Goal: Information Seeking & Learning: Check status

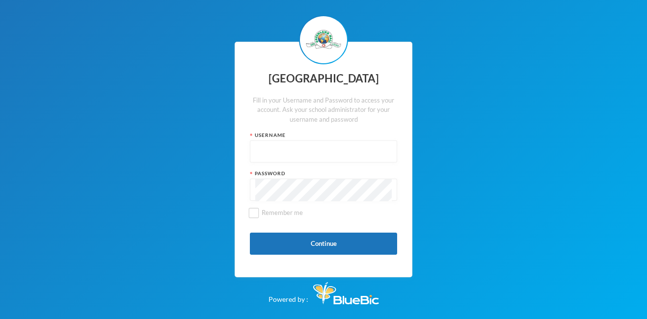
click at [294, 154] on input "text" at bounding box center [323, 152] width 136 height 22
type input "glh20c35"
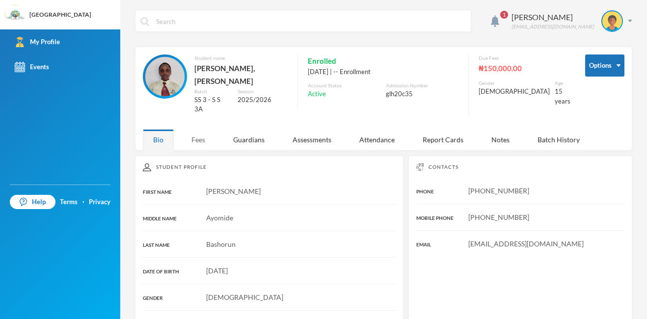
click at [210, 129] on div "Fees" at bounding box center [198, 139] width 34 height 21
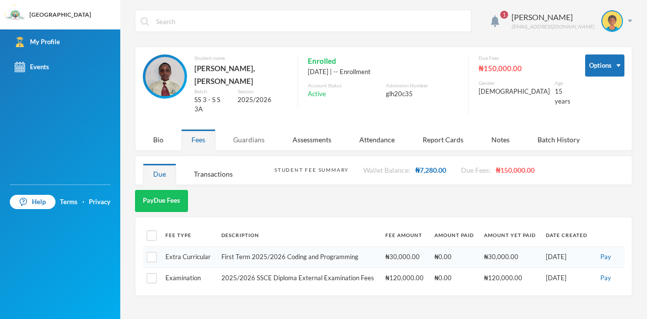
click at [256, 129] on div "Guardians" at bounding box center [249, 139] width 52 height 21
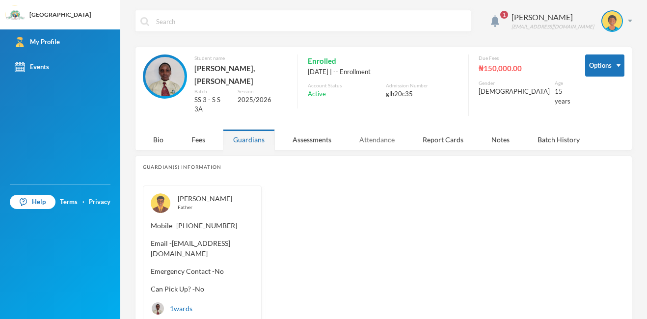
click at [371, 129] on div "Attendance" at bounding box center [377, 139] width 56 height 21
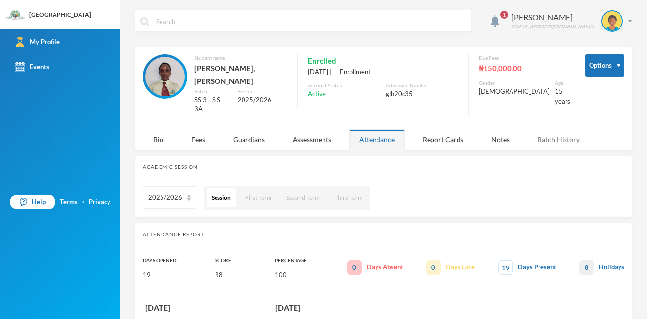
click at [562, 129] on div "Batch History" at bounding box center [558, 139] width 63 height 21
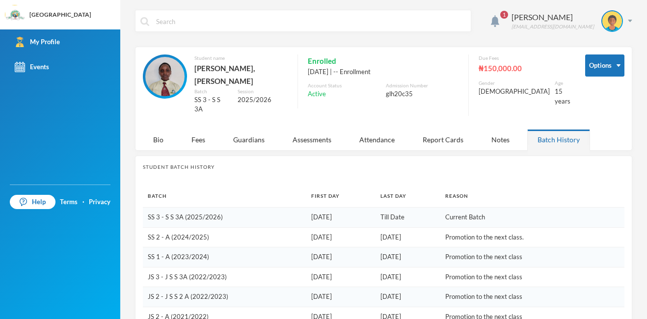
click at [512, 19] on span "1" at bounding box center [504, 15] width 16 height 16
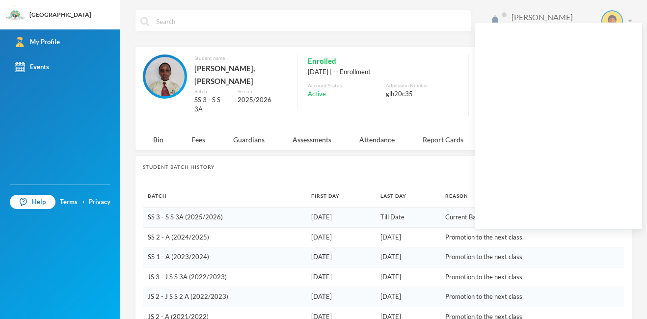
click at [588, 17] on div "[PERSON_NAME] [EMAIL_ADDRESS][DOMAIN_NAME]" at bounding box center [568, 21] width 128 height 22
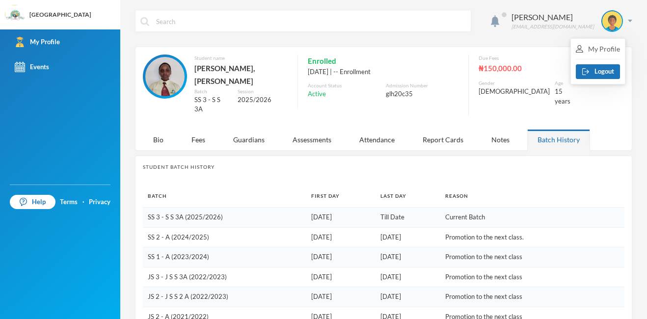
click at [522, 35] on div "[PERSON_NAME] [EMAIL_ADDRESS][DOMAIN_NAME]" at bounding box center [383, 28] width 497 height 37
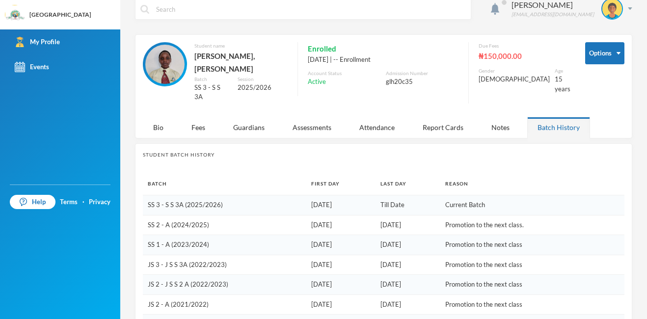
scroll to position [7, 0]
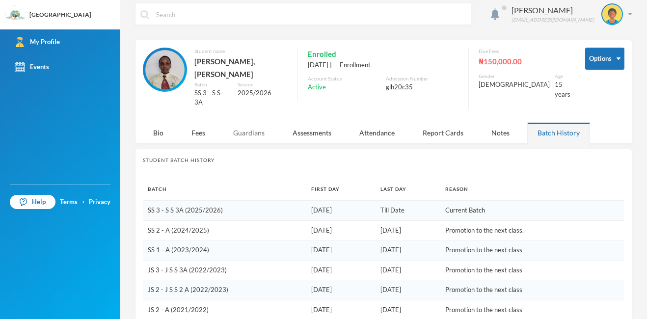
click at [254, 123] on div "Guardians" at bounding box center [249, 132] width 52 height 21
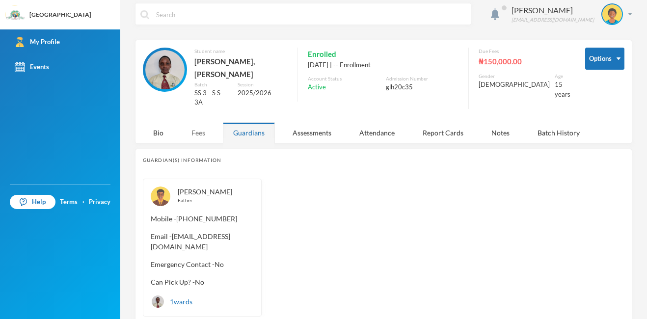
click at [188, 122] on div "Fees" at bounding box center [198, 132] width 34 height 21
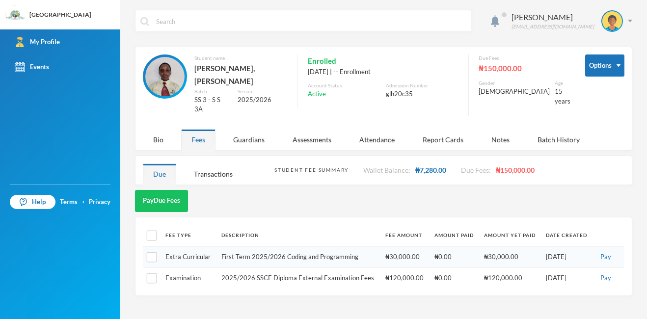
scroll to position [0, 0]
click at [629, 18] on div "[PERSON_NAME] [EMAIL_ADDRESS][DOMAIN_NAME]" at bounding box center [568, 21] width 128 height 22
click at [614, 47] on div "My Profile" at bounding box center [605, 49] width 44 height 10
click at [451, 109] on div "Enrolled [DATE] | -- Enrollment Account Status Active Admission Number glh20c35" at bounding box center [378, 81] width 161 height 54
click at [626, 14] on div "[PERSON_NAME] [EMAIL_ADDRESS][DOMAIN_NAME]" at bounding box center [568, 21] width 128 height 22
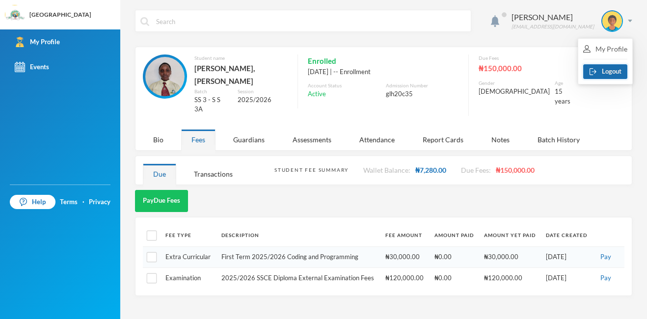
click at [614, 77] on button "Logout" at bounding box center [605, 71] width 44 height 15
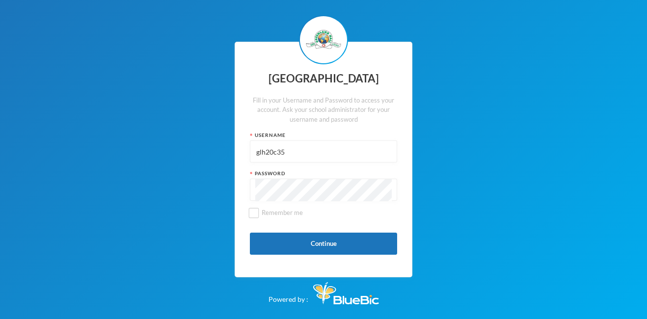
click at [305, 157] on input "glh20c35" at bounding box center [323, 152] width 136 height 22
type input "glh20c40"
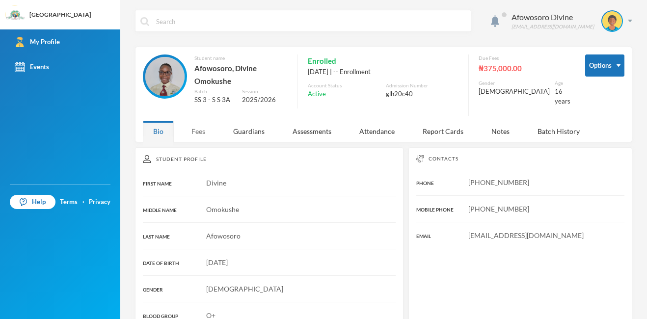
click at [197, 125] on div "Fees" at bounding box center [198, 131] width 34 height 21
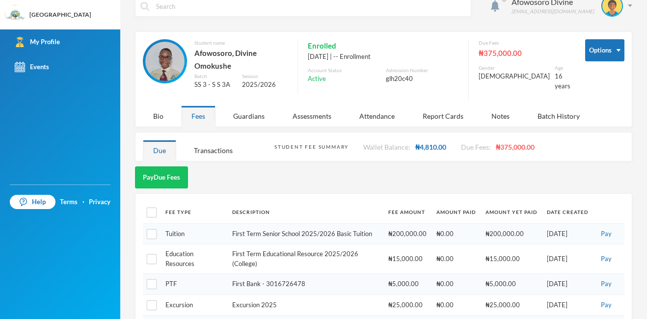
scroll to position [1, 0]
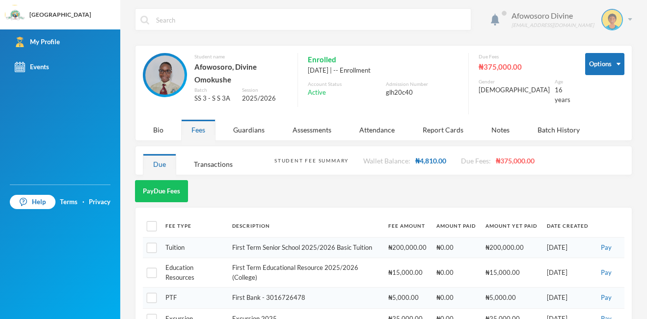
click at [610, 15] on img at bounding box center [612, 20] width 20 height 20
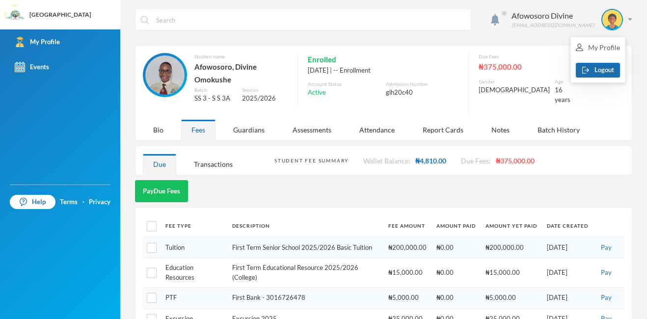
click at [605, 66] on button "Logout" at bounding box center [598, 70] width 44 height 15
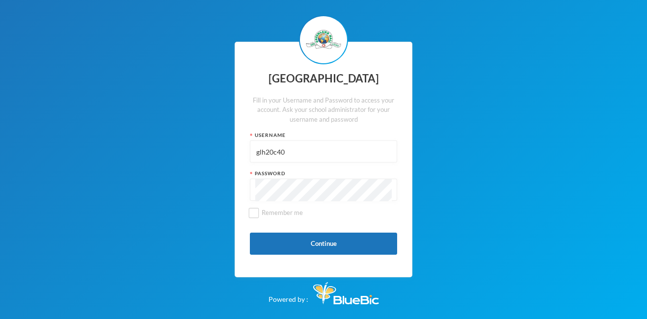
click at [331, 151] on input "glh20c40" at bounding box center [323, 152] width 136 height 22
type input "glh20c49"
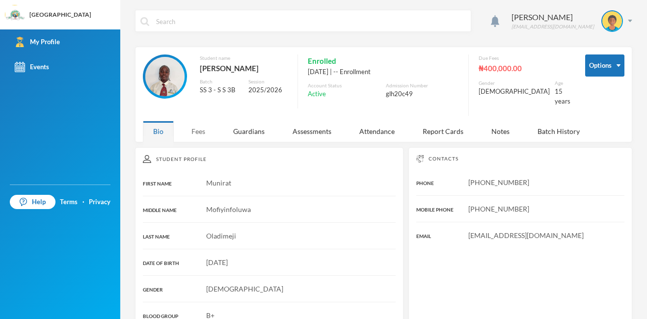
click at [204, 139] on div "Fees" at bounding box center [198, 131] width 34 height 21
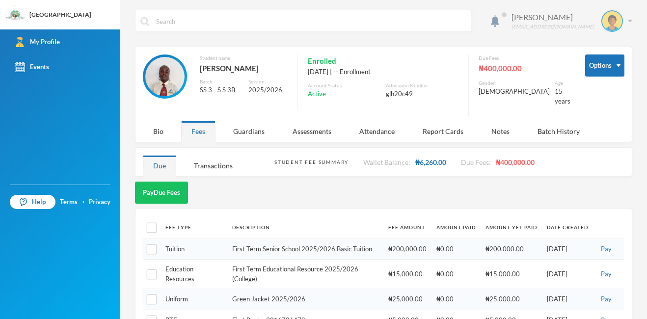
click at [588, 19] on div "Oladimeji Munirat [EMAIL_ADDRESS][DOMAIN_NAME]" at bounding box center [568, 21] width 128 height 22
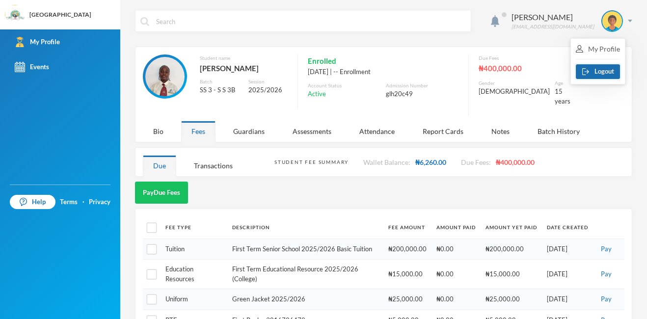
click at [596, 71] on button "Logout" at bounding box center [598, 71] width 44 height 15
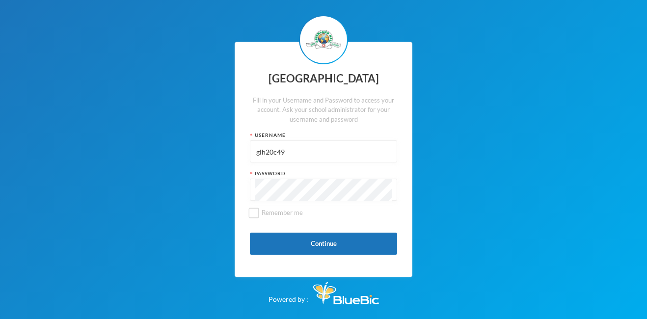
click at [318, 147] on input "glh20c49" at bounding box center [323, 152] width 136 height 22
type input "glh20c08"
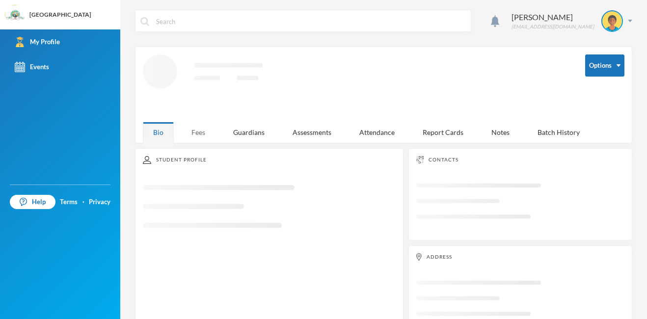
click at [208, 132] on div "Fees" at bounding box center [198, 132] width 34 height 21
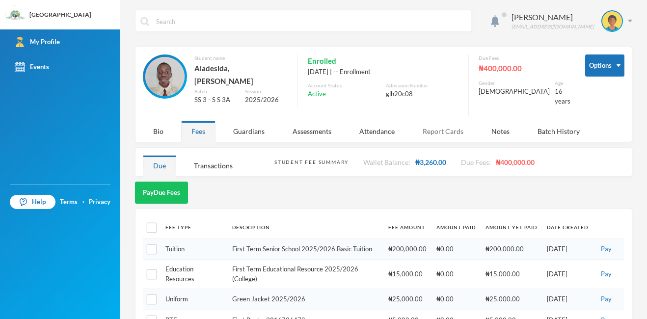
click at [448, 128] on div "Report Cards" at bounding box center [442, 131] width 61 height 21
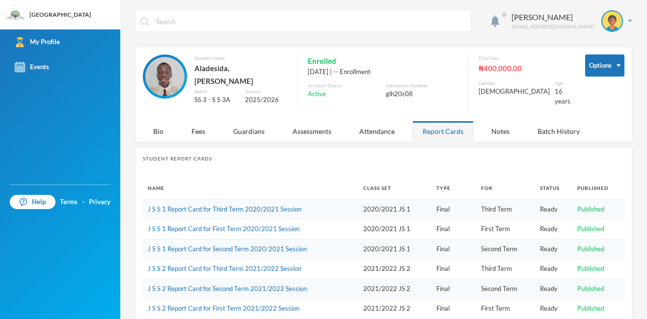
scroll to position [169, 0]
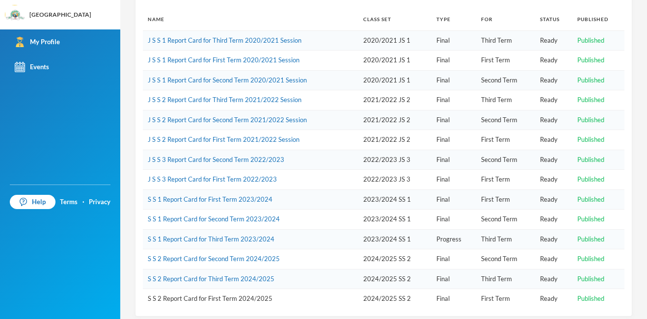
click at [193, 295] on link "S S 2 Report Card for First Term 2024/2025" at bounding box center [210, 299] width 125 height 8
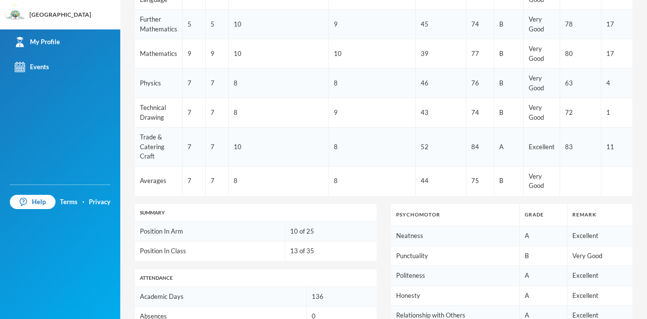
scroll to position [364, 0]
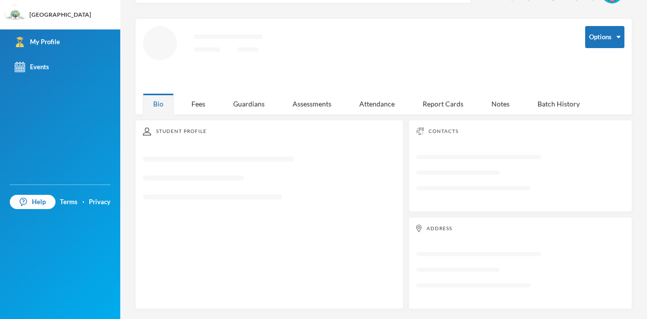
scroll to position [26, 0]
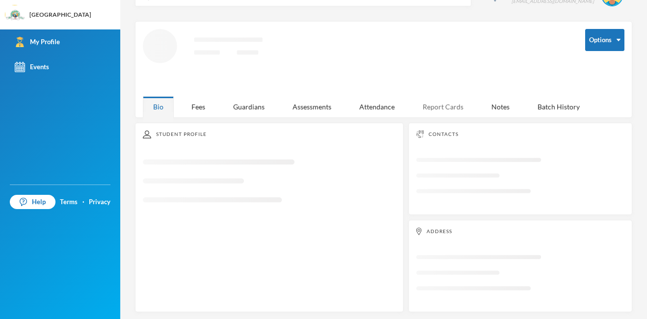
click at [438, 107] on div "Report Cards" at bounding box center [442, 106] width 61 height 21
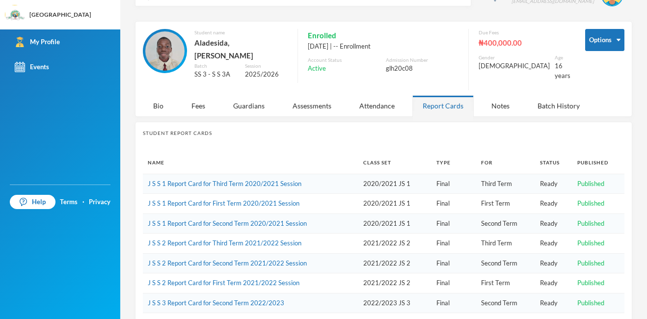
scroll to position [169, 0]
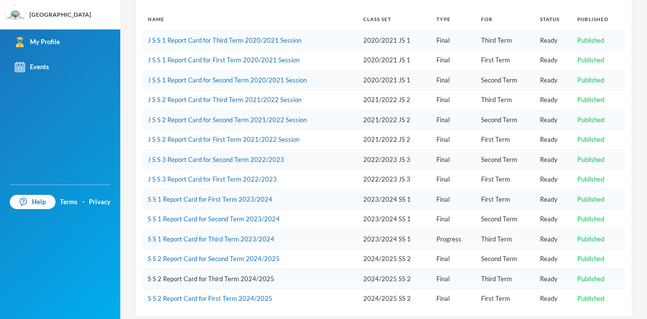
click at [220, 275] on link "S S 2 Report Card for Third Term 2024/2025" at bounding box center [211, 279] width 127 height 8
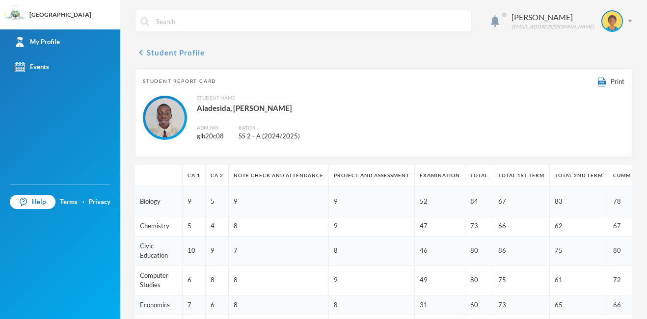
click at [150, 48] on button "chevron_left Student Profile" at bounding box center [170, 53] width 70 height 12
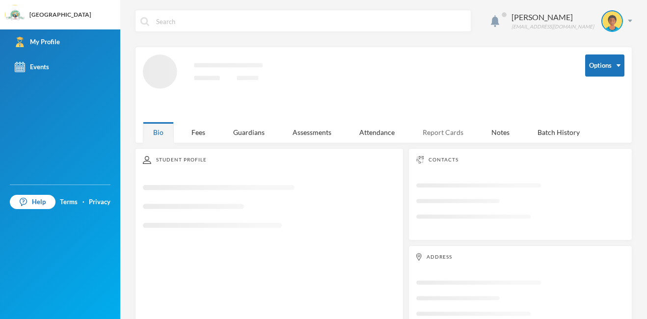
click at [435, 122] on div "Report Cards" at bounding box center [442, 132] width 61 height 21
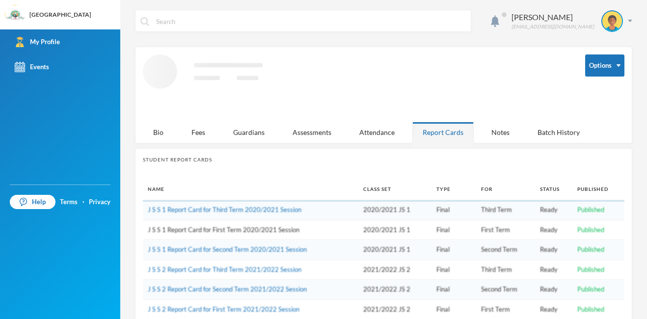
scroll to position [176, 0]
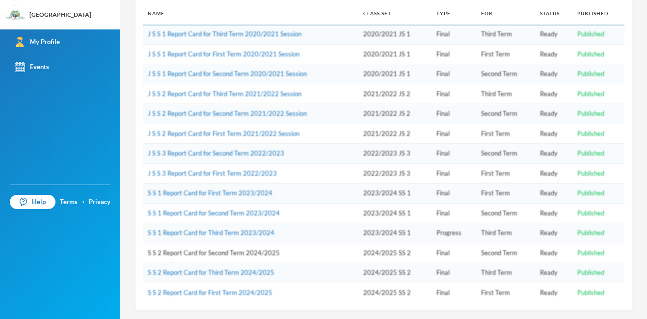
click at [258, 250] on link "S S 2 Report Card for Second Term 2024/2025" at bounding box center [214, 253] width 132 height 8
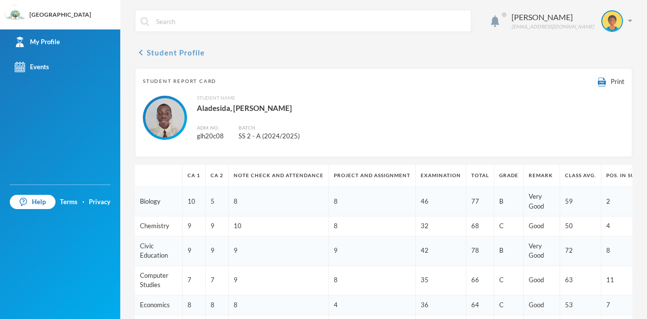
click at [166, 58] on button "chevron_left Student Profile" at bounding box center [170, 53] width 70 height 12
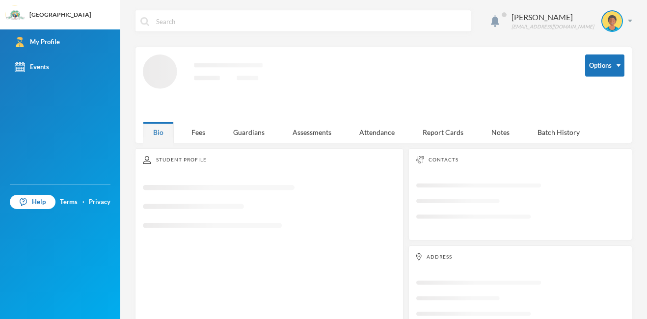
click at [444, 82] on icon "Loading interface..." at bounding box center [357, 84] width 428 height 60
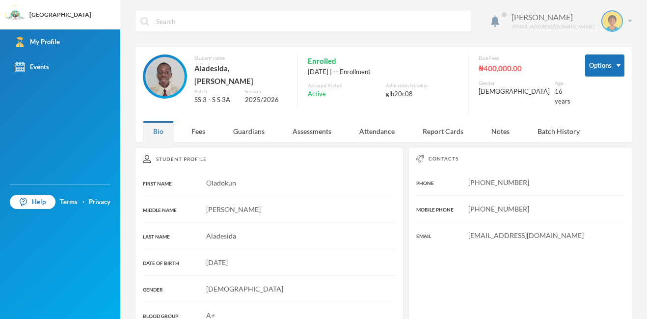
click at [624, 27] on div "Aladesida Oladokun [EMAIL_ADDRESS][DOMAIN_NAME]" at bounding box center [568, 21] width 128 height 22
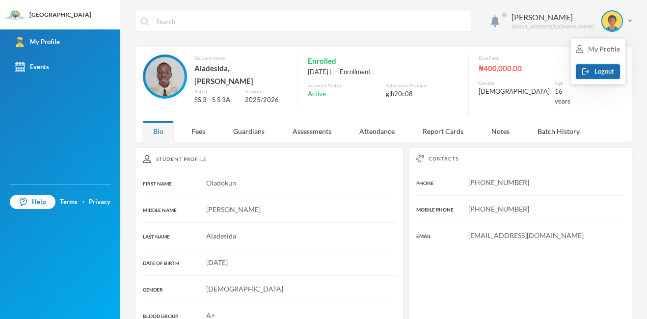
click at [595, 74] on button "Logout" at bounding box center [598, 71] width 44 height 15
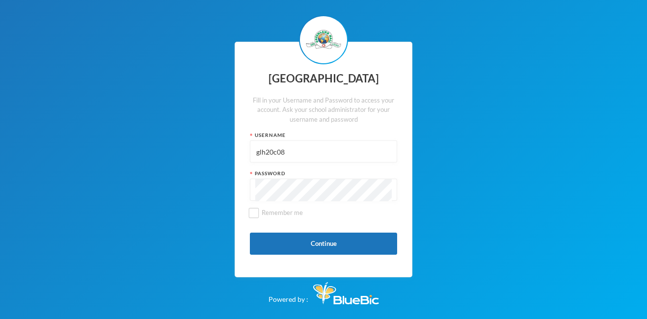
click at [308, 150] on input "glh20c08" at bounding box center [323, 152] width 136 height 22
type input "glhp172"
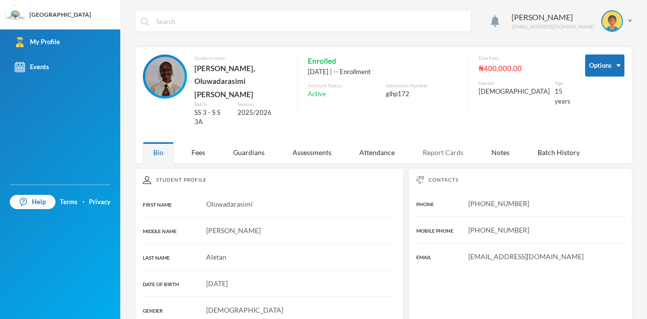
click at [448, 142] on div "Report Cards" at bounding box center [442, 152] width 61 height 21
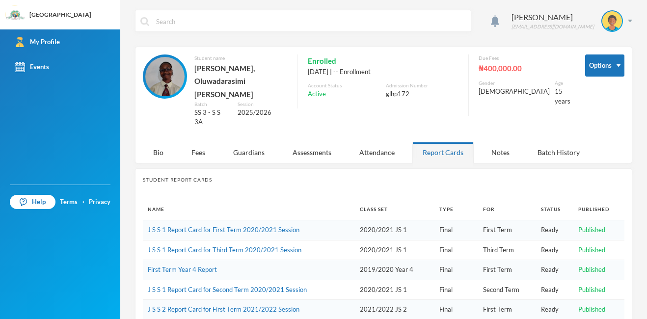
scroll to position [189, 0]
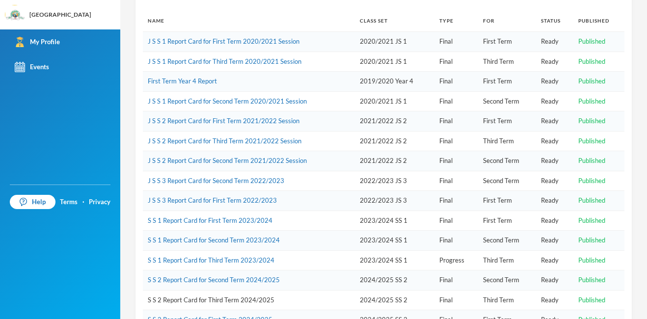
click at [236, 296] on link "S S 2 Report Card for Third Term 2024/2025" at bounding box center [211, 300] width 127 height 8
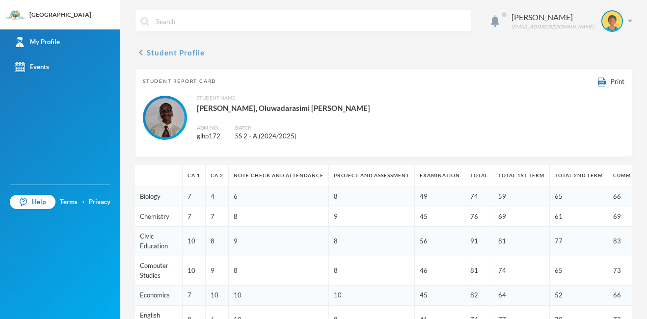
click at [155, 56] on button "chevron_left Student Profile" at bounding box center [170, 53] width 70 height 12
